Goal: Transaction & Acquisition: Purchase product/service

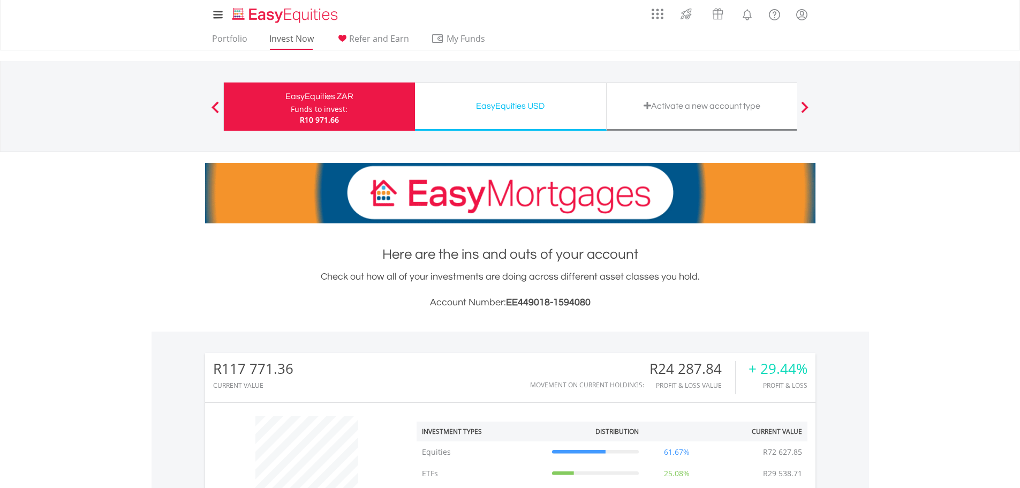
scroll to position [103, 204]
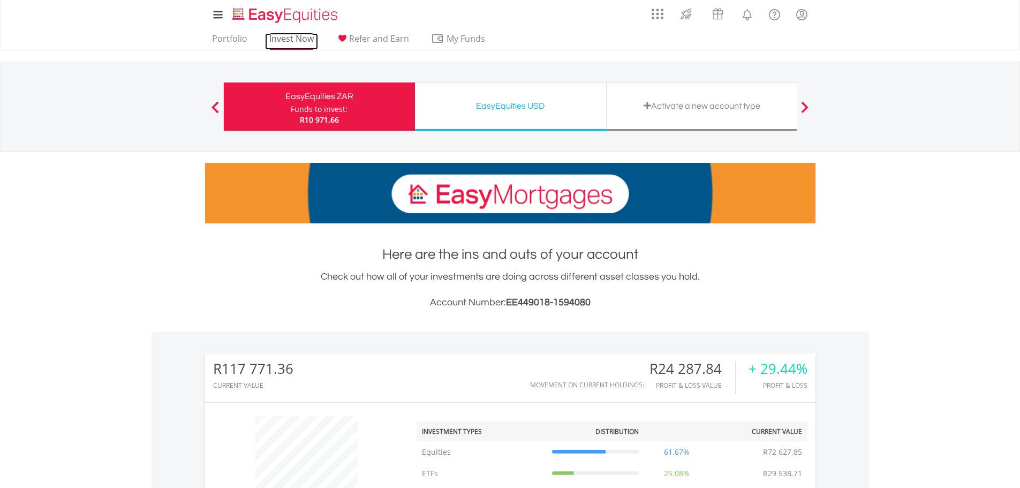
click at [285, 36] on link "Invest Now" at bounding box center [291, 41] width 53 height 17
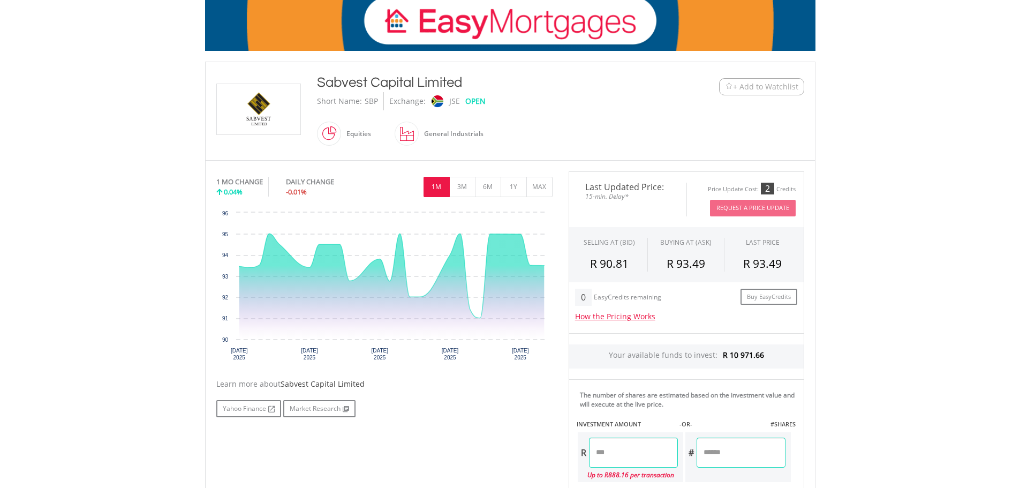
scroll to position [214, 0]
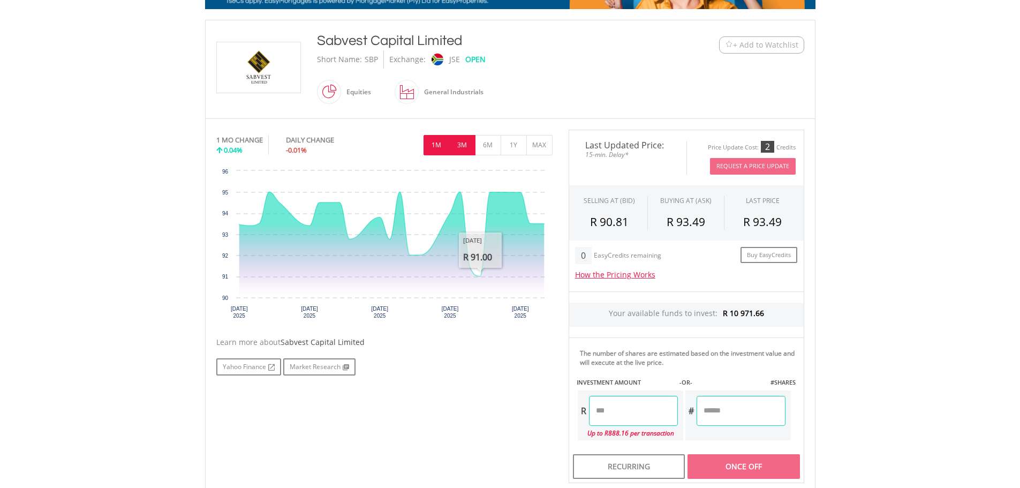
click at [465, 148] on button "3M" at bounding box center [462, 145] width 26 height 20
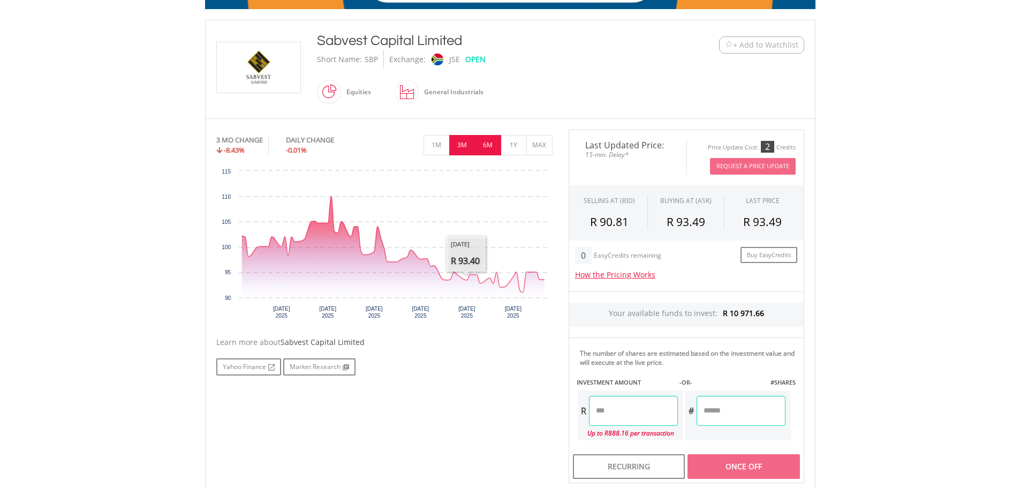
click at [486, 150] on button "6M" at bounding box center [488, 145] width 26 height 20
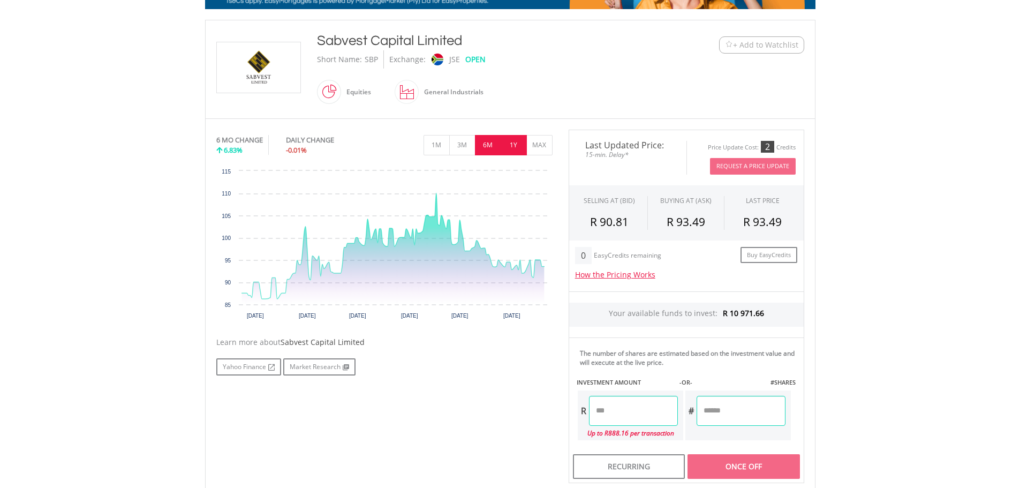
click at [510, 147] on button "1Y" at bounding box center [514, 145] width 26 height 20
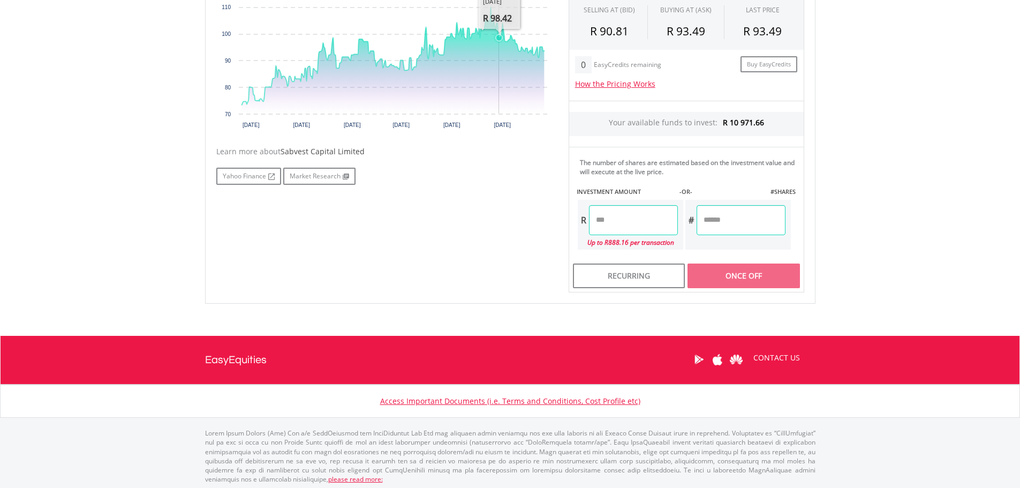
scroll to position [408, 0]
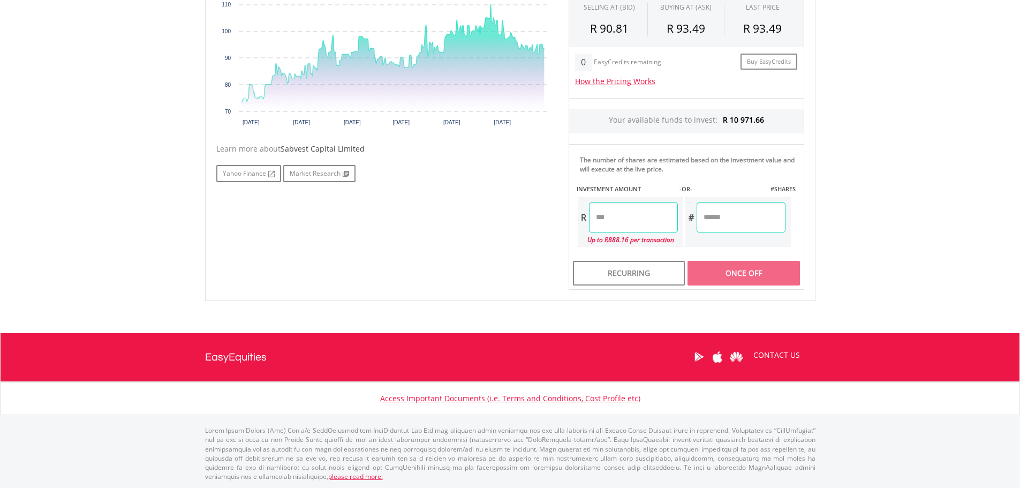
click at [646, 222] on input "number" at bounding box center [633, 217] width 89 height 30
type input "********"
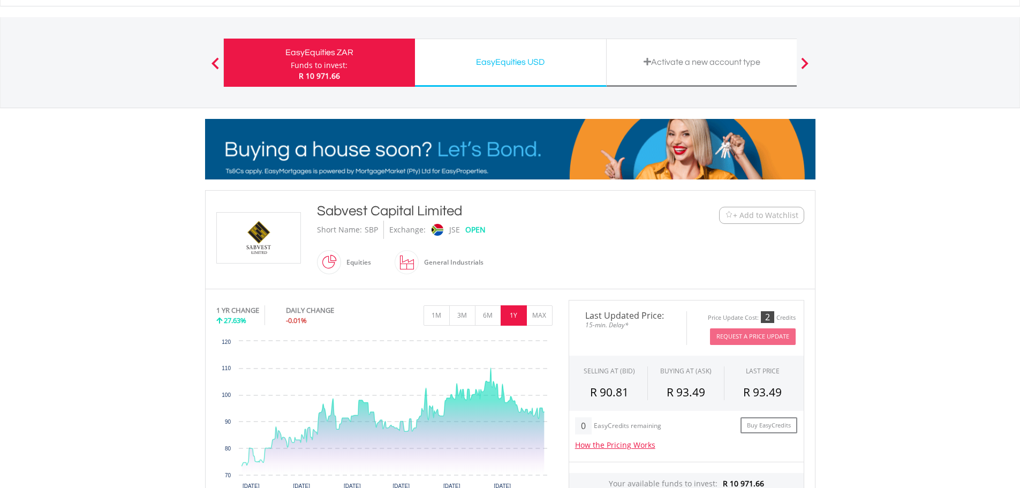
scroll to position [0, 0]
